Goal: Contribute content: Contribute content

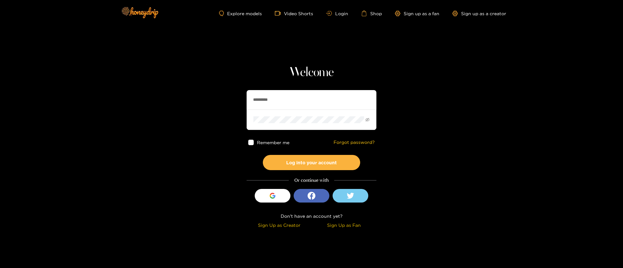
click at [311, 95] on input "*********" at bounding box center [312, 99] width 130 height 19
paste input "***"
type input "**********"
click at [319, 163] on button "Log into your account" at bounding box center [311, 162] width 97 height 15
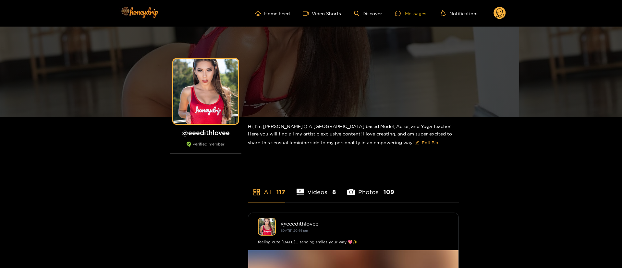
click at [404, 14] on div at bounding box center [400, 14] width 10 height 6
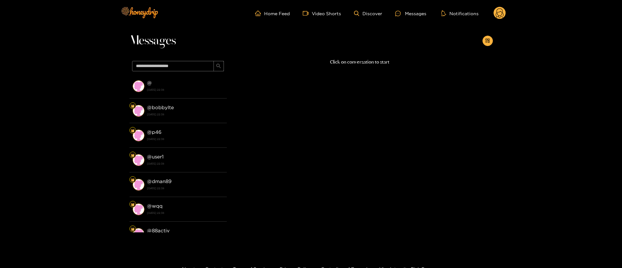
click at [503, 5] on div "Home Feed Video Shorts Discover Messages Notifications 0 videos discover messag…" at bounding box center [312, 13] width 390 height 27
click at [501, 9] on circle at bounding box center [500, 13] width 12 height 12
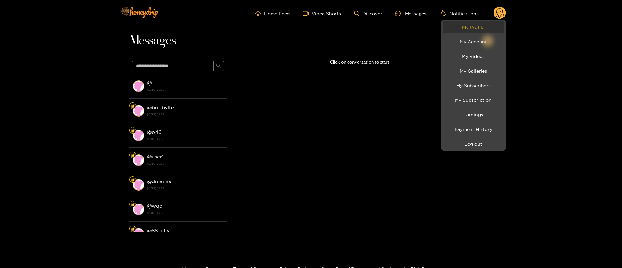
click at [484, 29] on link "My Profile" at bounding box center [474, 26] width 62 height 11
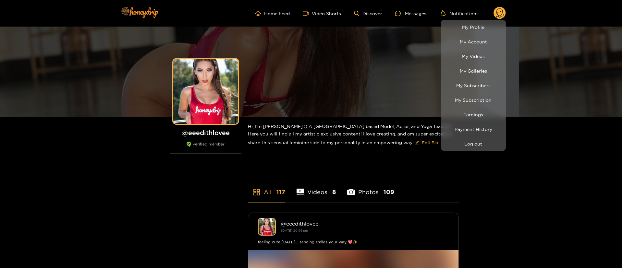
click at [417, 17] on div at bounding box center [311, 134] width 622 height 268
click at [417, 17] on ul "Home Feed Video Shorts Discover Messages Notifications My Profile My Account My…" at bounding box center [380, 13] width 251 height 13
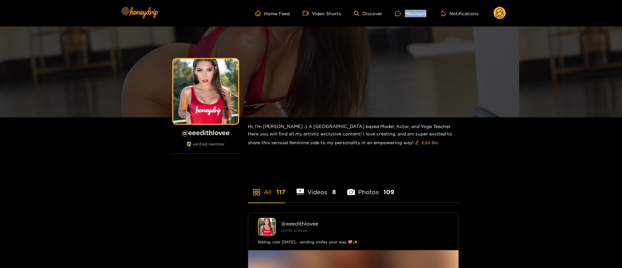
click at [417, 17] on ul "Home Feed Video Shorts Discover Messages Notifications" at bounding box center [380, 13] width 251 height 13
click at [415, 15] on div "Messages" at bounding box center [410, 13] width 31 height 7
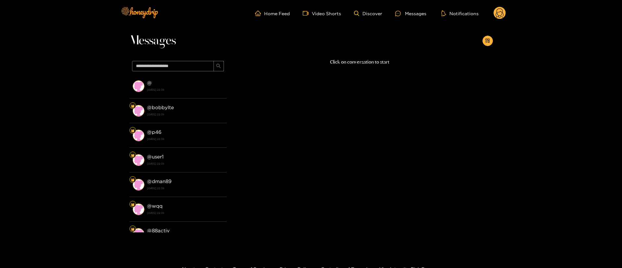
click at [504, 12] on circle at bounding box center [500, 13] width 12 height 12
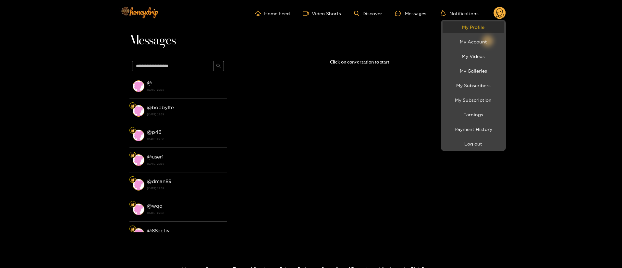
click at [483, 23] on link "My Profile" at bounding box center [474, 26] width 62 height 11
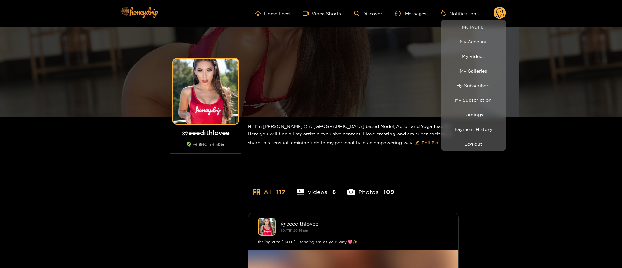
click at [419, 11] on div at bounding box center [311, 134] width 622 height 268
click at [419, 11] on div "Messages" at bounding box center [410, 13] width 31 height 7
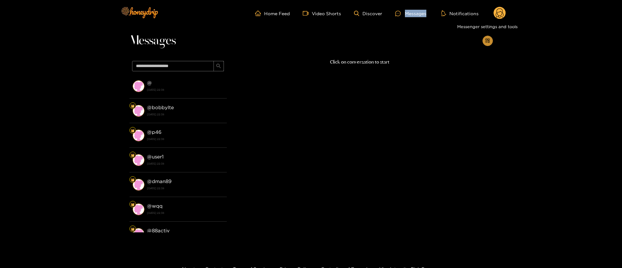
click at [489, 39] on icon "appstore-add" at bounding box center [488, 41] width 4 height 4
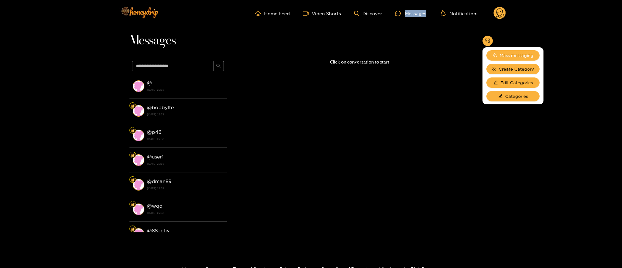
click at [516, 59] on button "Mass messaging" at bounding box center [513, 55] width 53 height 10
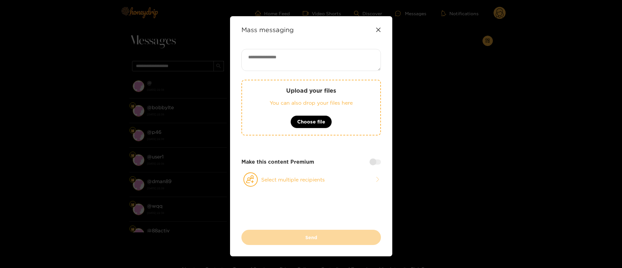
click at [343, 52] on textarea at bounding box center [312, 60] width 140 height 22
paste textarea "**********"
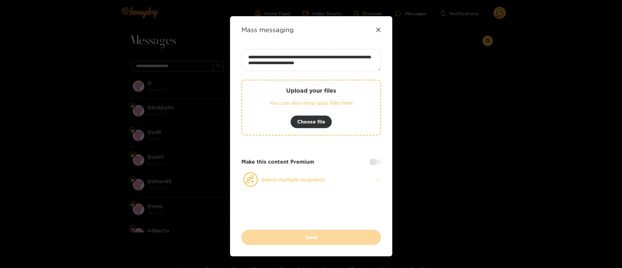
type textarea "**********"
click at [323, 123] on span "Choose file" at bounding box center [311, 122] width 28 height 8
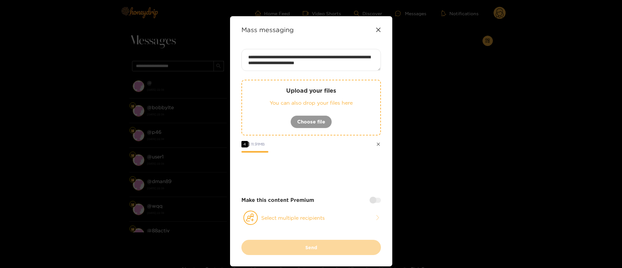
click at [378, 200] on div at bounding box center [375, 200] width 11 height 5
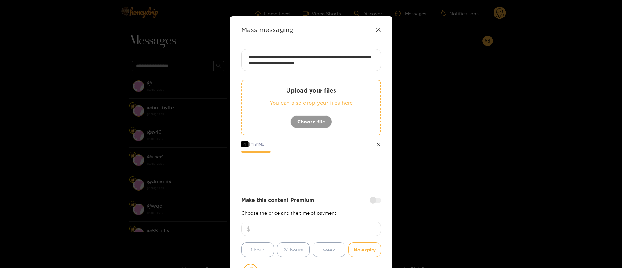
click at [361, 225] on input "number" at bounding box center [312, 229] width 140 height 14
type input "**"
drag, startPoint x: 343, startPoint y: 203, endPoint x: 348, endPoint y: 198, distance: 6.0
click at [345, 203] on div "Make this content Premium" at bounding box center [312, 200] width 140 height 7
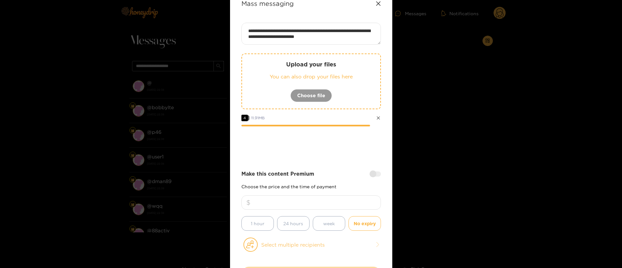
scroll to position [49, 0]
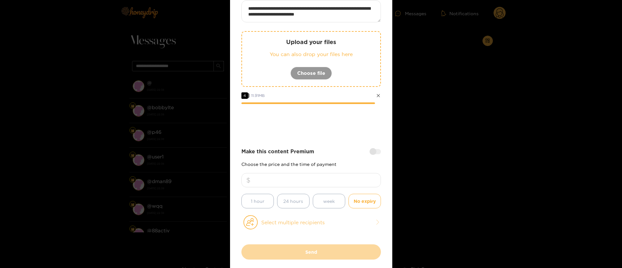
click at [305, 224] on button "Select multiple recipients" at bounding box center [312, 222] width 140 height 15
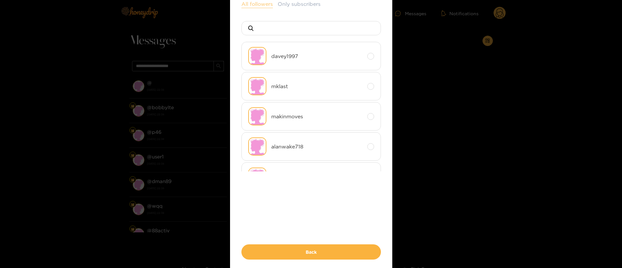
click at [259, 3] on button "All followers" at bounding box center [257, 4] width 31 height 8
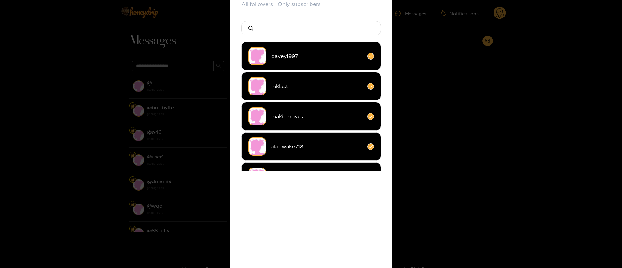
click at [314, 267] on div "All followers Only subscribers davey1997 mklast makinmoves alanwake718 frankget…" at bounding box center [312, 146] width 140 height 292
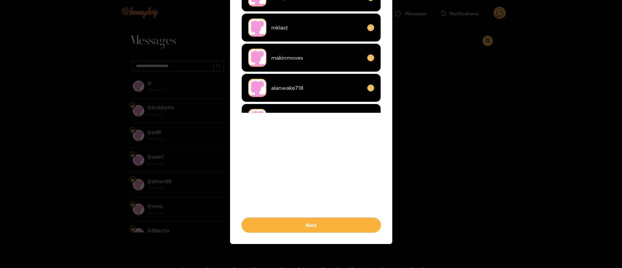
scroll to position [109, 0]
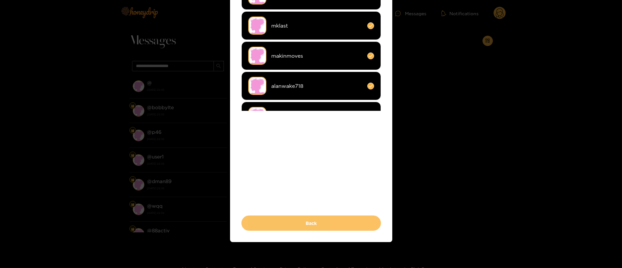
click at [320, 221] on button "Back" at bounding box center [312, 223] width 140 height 15
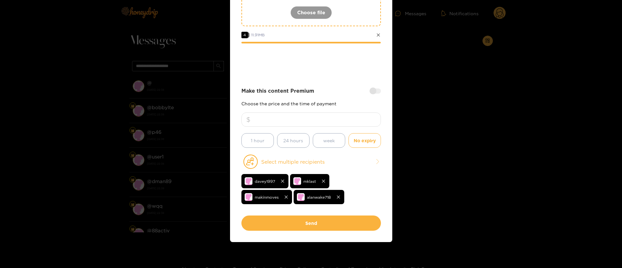
click at [329, 91] on div "Make this content Premium" at bounding box center [312, 90] width 140 height 7
click at [346, 92] on div "Make this content Premium" at bounding box center [312, 90] width 140 height 7
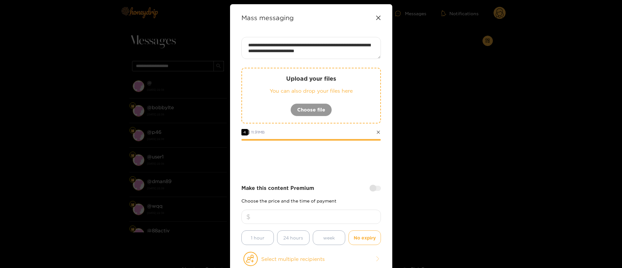
click at [339, 185] on div "Make this content Premium" at bounding box center [312, 188] width 140 height 7
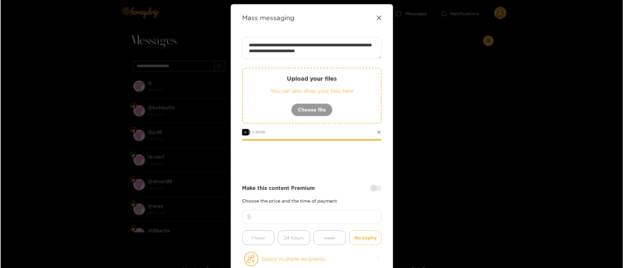
scroll to position [109, 0]
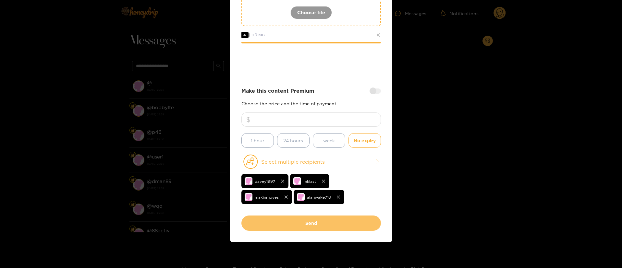
click at [320, 218] on button "Send" at bounding box center [312, 223] width 140 height 15
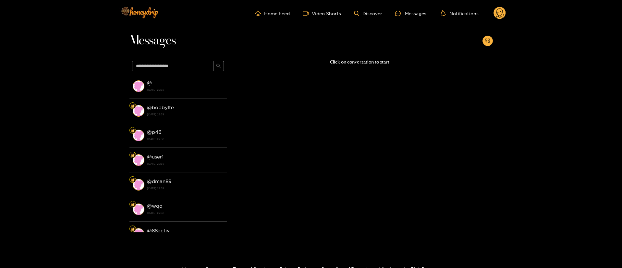
drag, startPoint x: 501, startPoint y: 23, endPoint x: 500, endPoint y: 14, distance: 8.9
click at [500, 15] on div "Home Feed Video Shorts Discover Messages Notifications 0 videos discover messag…" at bounding box center [312, 13] width 390 height 27
click at [500, 14] on circle at bounding box center [500, 13] width 12 height 12
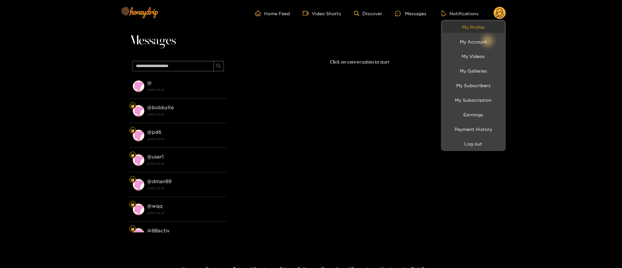
click at [477, 25] on link "My Profile" at bounding box center [474, 26] width 62 height 11
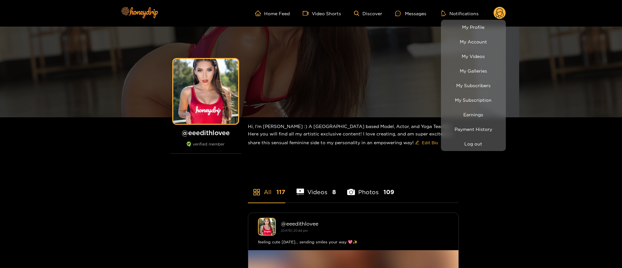
click at [408, 15] on div at bounding box center [311, 134] width 622 height 268
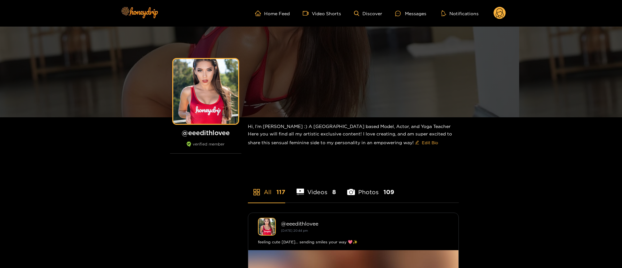
click at [508, 20] on header "Home Feed Video Shorts Discover Messages Notifications 0 videos discover messag…" at bounding box center [311, 13] width 622 height 27
click at [497, 15] on circle at bounding box center [500, 13] width 12 height 12
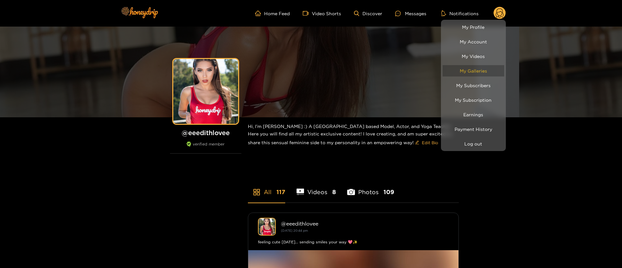
click at [488, 71] on link "My Galleries" at bounding box center [474, 70] width 62 height 11
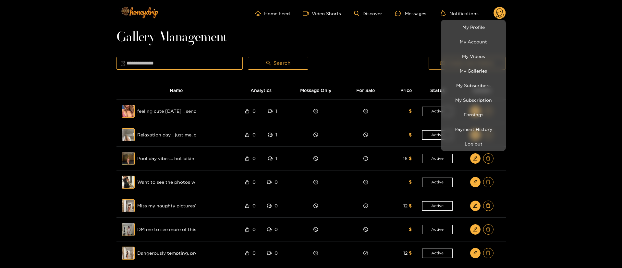
drag, startPoint x: 368, startPoint y: 29, endPoint x: 472, endPoint y: 64, distance: 109.2
click at [397, 38] on div at bounding box center [311, 134] width 622 height 268
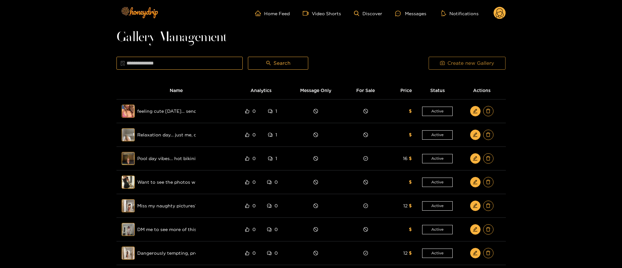
click at [468, 58] on button "Create new Gallery" at bounding box center [467, 63] width 77 height 13
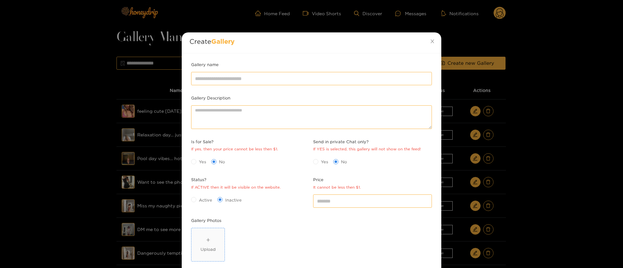
click at [205, 255] on span "Upload" at bounding box center [208, 245] width 33 height 33
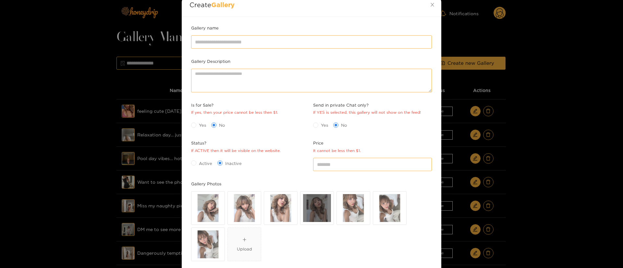
scroll to position [49, 0]
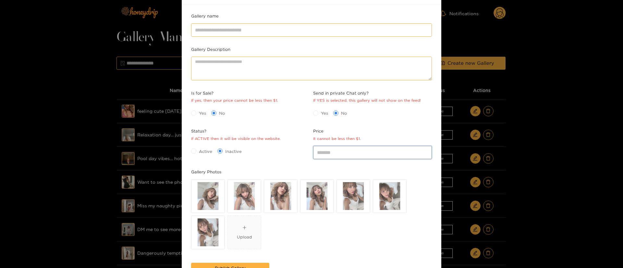
click at [331, 150] on input "*" at bounding box center [372, 152] width 119 height 13
click at [242, 38] on div at bounding box center [312, 30] width 244 height 16
click at [345, 153] on input "Price It cannot be less then $1." at bounding box center [372, 152] width 119 height 13
click at [290, 28] on input "Gallery name" at bounding box center [311, 29] width 241 height 13
paste input "**********"
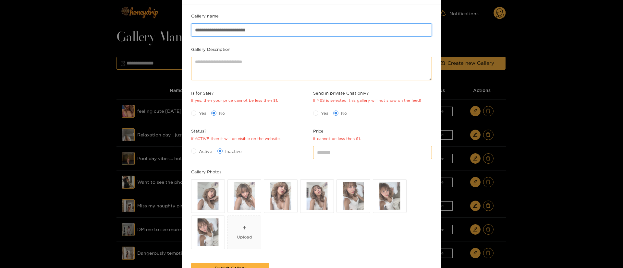
paste input "**"
type input "**********"
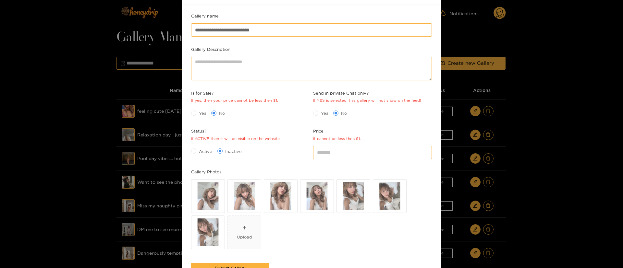
click at [208, 148] on span "Active" at bounding box center [205, 151] width 19 height 6
click at [273, 113] on div "Yes No" at bounding box center [250, 113] width 119 height 7
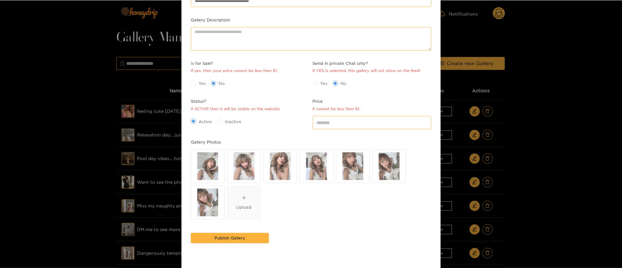
scroll to position [100, 0]
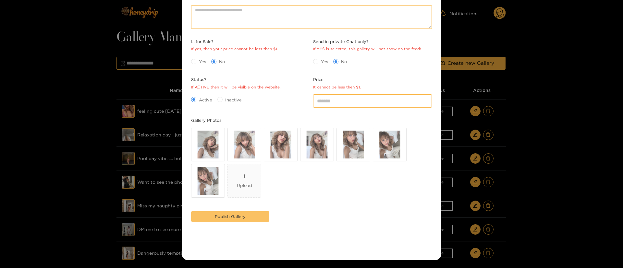
click at [230, 217] on span "Publish Gallery" at bounding box center [230, 217] width 31 height 6
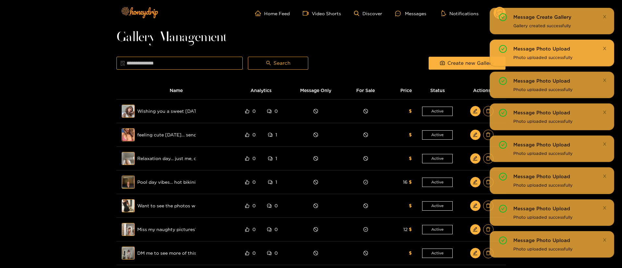
click at [606, 47] on icon "close" at bounding box center [605, 48] width 3 height 3
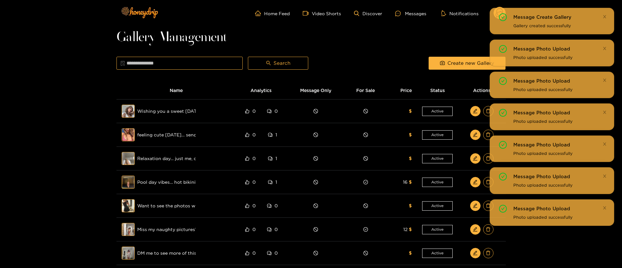
click at [336, 43] on div "Gallery Management Search Create new Gallery Name Analytics Message Only For Sa…" at bounding box center [312, 213] width 390 height 361
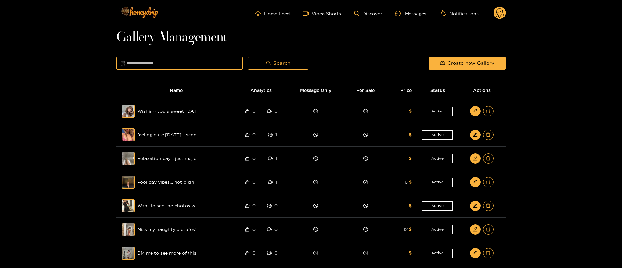
click at [499, 14] on circle at bounding box center [500, 13] width 12 height 12
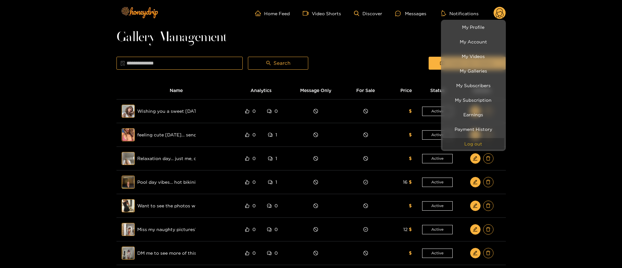
drag, startPoint x: 465, startPoint y: 142, endPoint x: 412, endPoint y: 139, distance: 52.7
click at [465, 142] on button "Log out" at bounding box center [474, 143] width 62 height 11
